Goal: Task Accomplishment & Management: Use online tool/utility

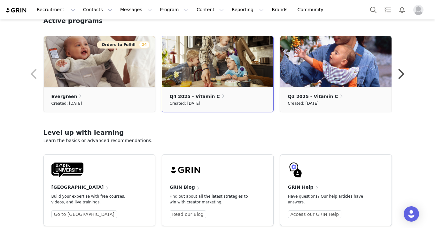
scroll to position [189, 0]
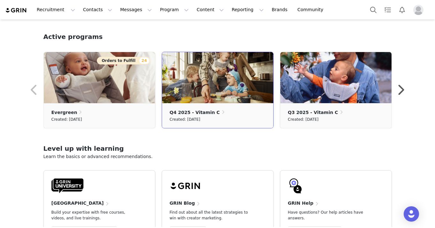
click at [211, 100] on img at bounding box center [217, 77] width 111 height 51
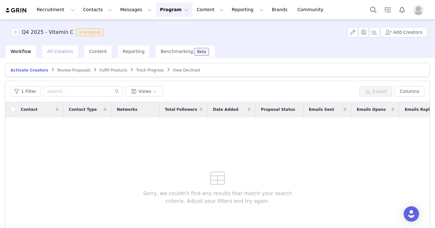
click at [57, 55] on div "All Creators" at bounding box center [60, 51] width 37 height 13
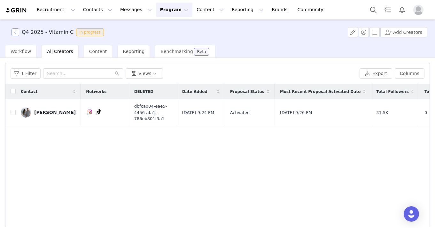
click at [18, 35] on button "button" at bounding box center [16, 32] width 8 height 8
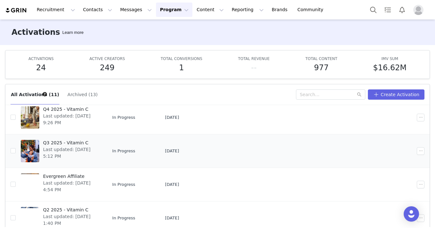
scroll to position [21, 0]
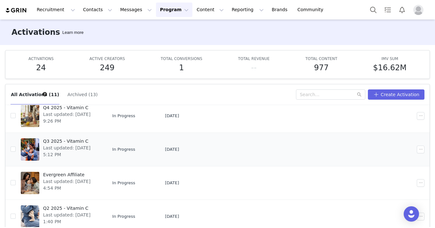
click at [286, 153] on td at bounding box center [292, 150] width 76 height 34
click at [135, 150] on span "In Progress" at bounding box center [123, 149] width 23 height 6
click at [204, 161] on td "[DATE]" at bounding box center [182, 150] width 44 height 34
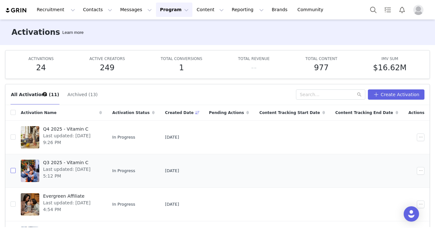
click at [15, 170] on input "checkbox" at bounding box center [13, 170] width 5 height 5
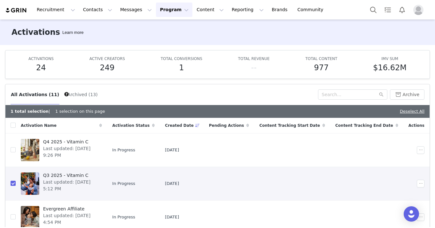
scroll to position [23, 0]
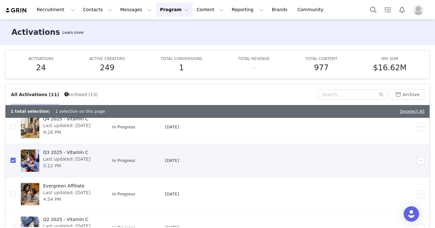
click at [14, 161] on input "checkbox" at bounding box center [13, 160] width 5 height 5
checkbox input "false"
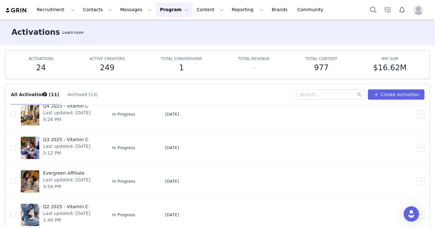
click at [180, 69] on h5 "1" at bounding box center [181, 68] width 5 height 12
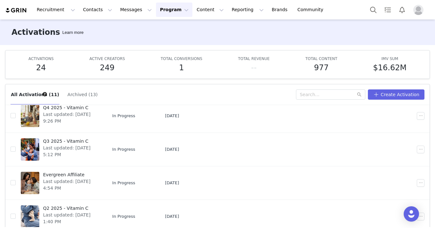
scroll to position [0, 0]
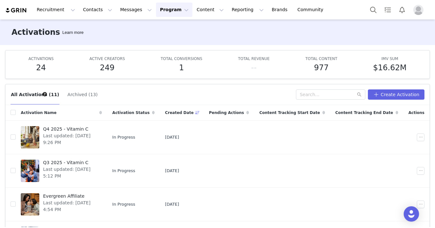
click at [175, 6] on button "Program Program" at bounding box center [174, 10] width 36 height 14
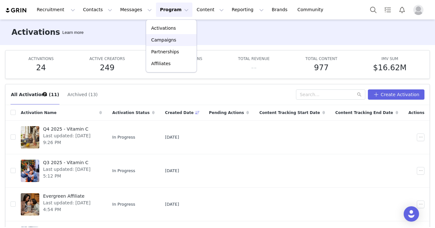
click at [162, 42] on p "Campaigns" at bounding box center [163, 40] width 25 height 7
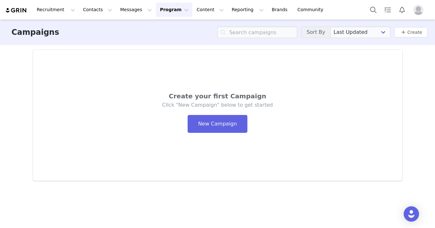
click at [166, 17] on div "Recruitment Recruitment Creator Search Curated Lists Landing Pages Web Extensio…" at bounding box center [217, 9] width 435 height 19
click at [193, 12] on button "Content Content" at bounding box center [210, 10] width 35 height 14
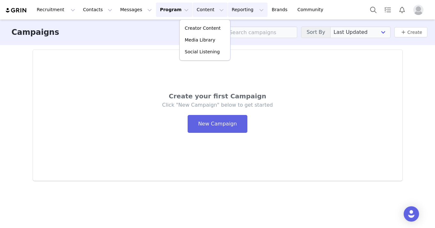
click at [233, 11] on button "Reporting Reporting" at bounding box center [248, 10] width 40 height 14
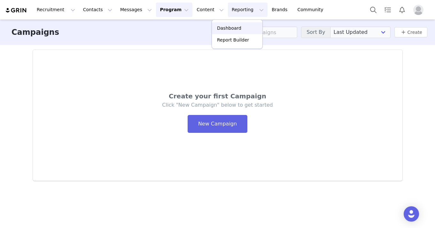
click at [231, 29] on p "Dashboard" at bounding box center [229, 28] width 24 height 7
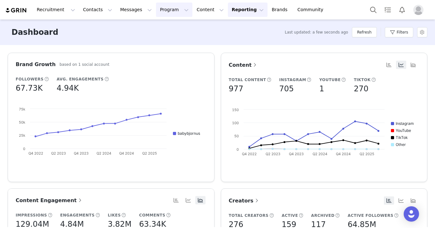
click at [170, 13] on button "Program Program" at bounding box center [174, 10] width 36 height 14
click at [167, 29] on p "Activations" at bounding box center [163, 28] width 25 height 7
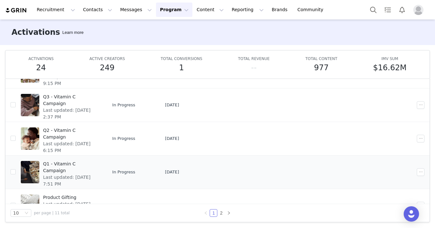
scroll to position [197, 0]
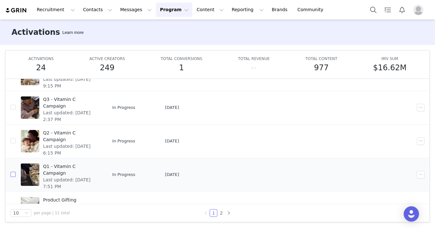
click at [12, 174] on input "checkbox" at bounding box center [13, 174] width 5 height 5
checkbox input "true"
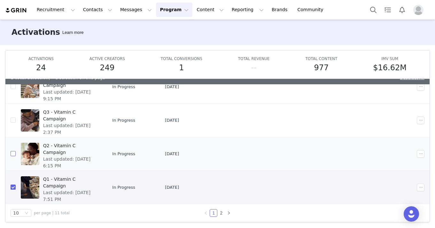
click at [14, 153] on input "checkbox" at bounding box center [13, 153] width 5 height 5
checkbox input "true"
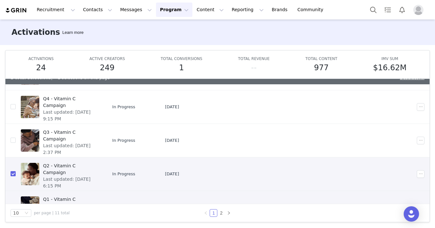
scroll to position [173, 0]
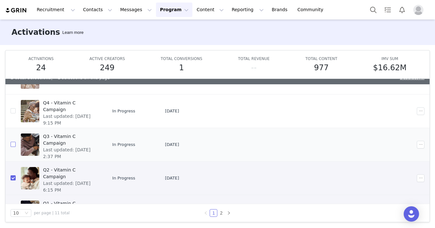
click at [13, 142] on input "checkbox" at bounding box center [13, 144] width 5 height 5
checkbox input "true"
click at [13, 112] on input "checkbox" at bounding box center [13, 110] width 5 height 5
checkbox input "true"
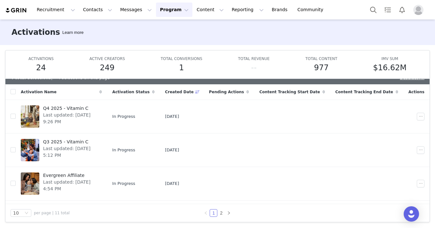
scroll to position [0, 0]
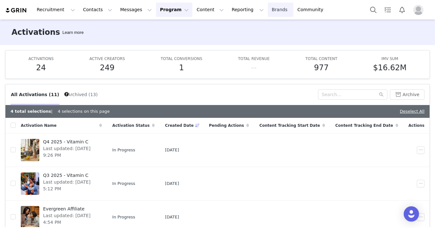
click at [268, 6] on link "Brands Brands" at bounding box center [280, 10] width 25 height 14
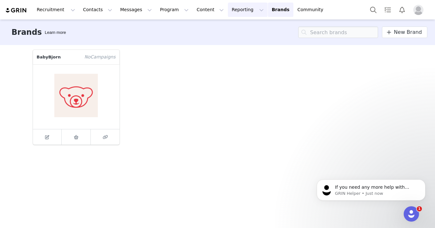
click at [239, 6] on button "Reporting Reporting" at bounding box center [248, 10] width 40 height 14
click at [236, 29] on p "Dashboard" at bounding box center [229, 28] width 24 height 7
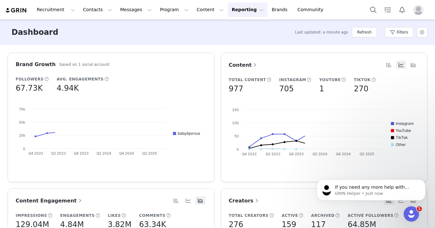
click at [236, 13] on button "Reporting Reporting" at bounding box center [248, 10] width 40 height 14
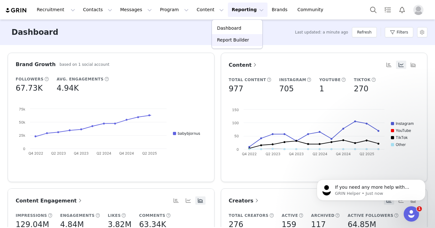
click at [235, 38] on p "Report Builder" at bounding box center [233, 40] width 32 height 7
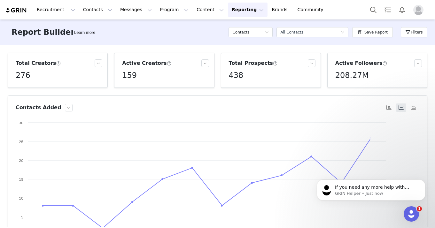
scroll to position [3, 0]
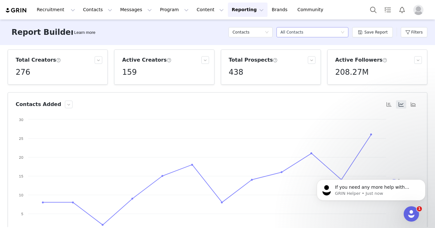
click at [301, 30] on div "All Contacts" at bounding box center [291, 32] width 23 height 10
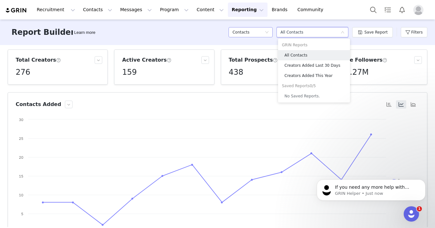
click at [269, 33] on icon "icon: down" at bounding box center [267, 32] width 4 height 4
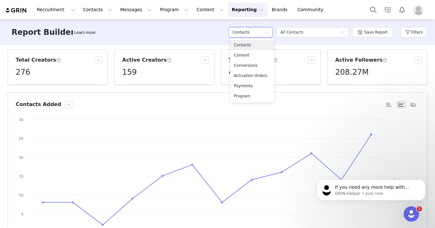
click at [218, 38] on div "Report Builder Learn more Contacts Select a report All Contacts Save Report Fil…" at bounding box center [217, 32] width 435 height 26
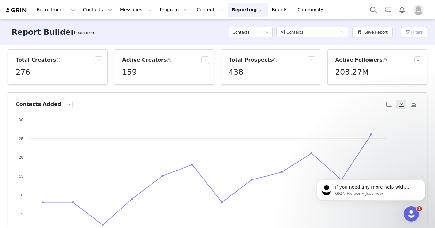
click at [412, 30] on button "Filters" at bounding box center [414, 32] width 27 height 10
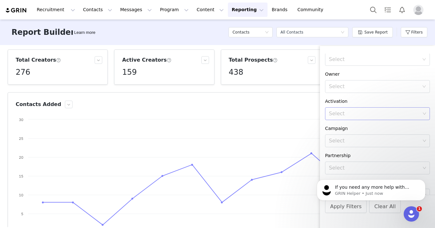
scroll to position [71, 0]
click at [368, 109] on div "Select" at bounding box center [375, 113] width 96 height 12
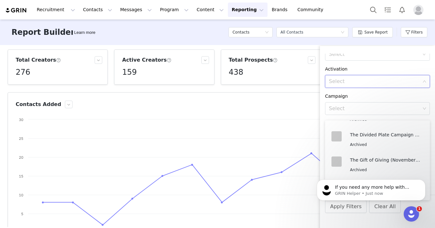
scroll to position [503, 0]
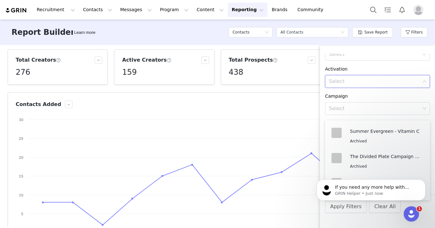
click at [307, 42] on div "Report Builder Learn more Contacts Select a report All Contacts Save Report Fil…" at bounding box center [217, 32] width 435 height 26
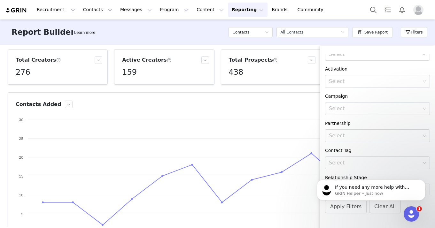
click at [328, 17] on div "Recruitment Recruitment Creator Search Curated Lists Landing Pages Web Extensio…" at bounding box center [217, 9] width 435 height 19
